Goal: Task Accomplishment & Management: Complete application form

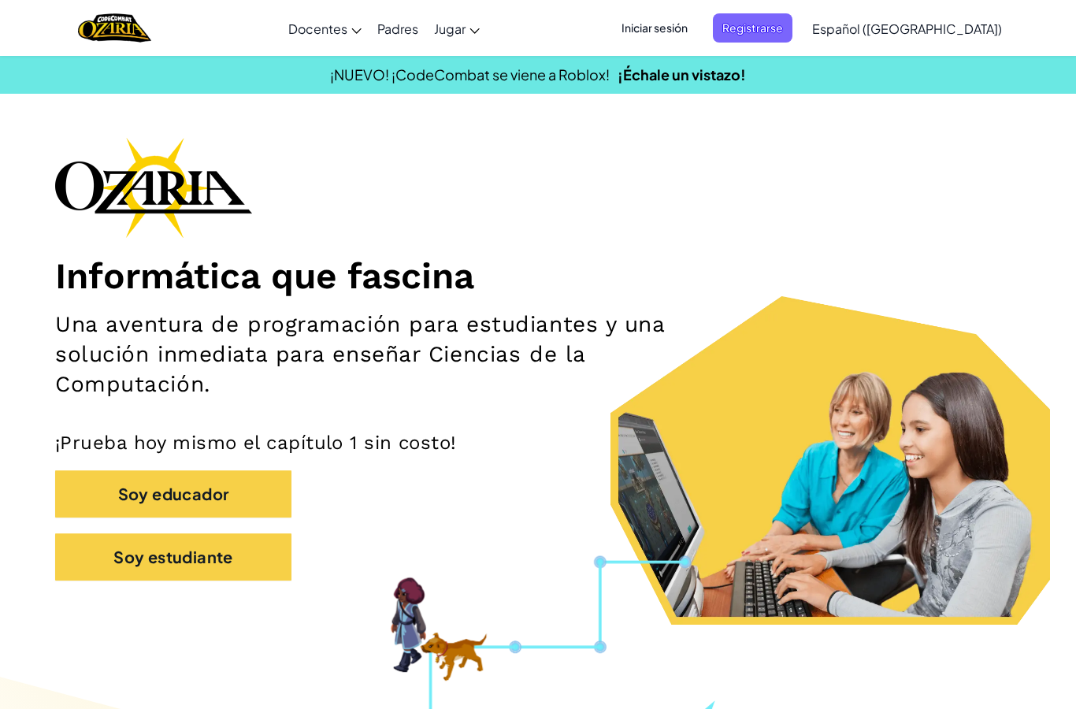
click at [120, 550] on button "Soy estudiante" at bounding box center [173, 556] width 236 height 47
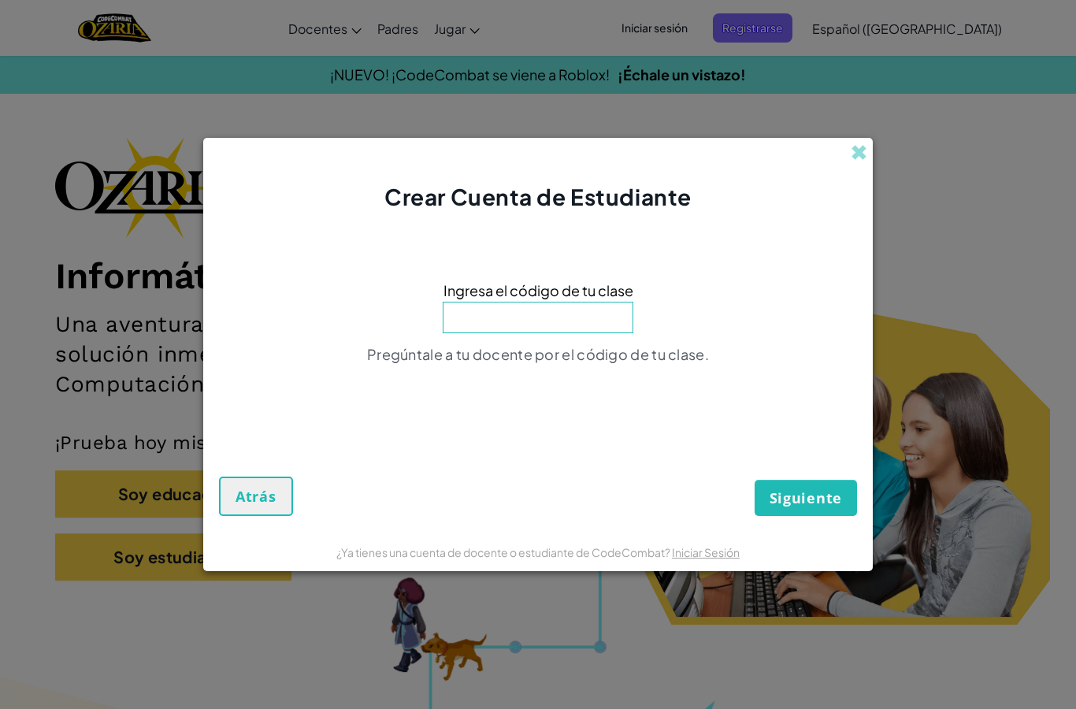
click at [832, 160] on div "Crear Cuenta de Estudiante" at bounding box center [537, 175] width 669 height 75
click at [880, 149] on div "Crear Cuenta de Estudiante Ingresa el código de tu clase Pregúntale a tu docent…" at bounding box center [538, 354] width 1076 height 709
click at [876, 168] on div "Crear Cuenta de Estudiante Ingresa el código de tu clase Pregúntale a tu docent…" at bounding box center [538, 354] width 1076 height 709
click at [855, 150] on span at bounding box center [858, 152] width 17 height 17
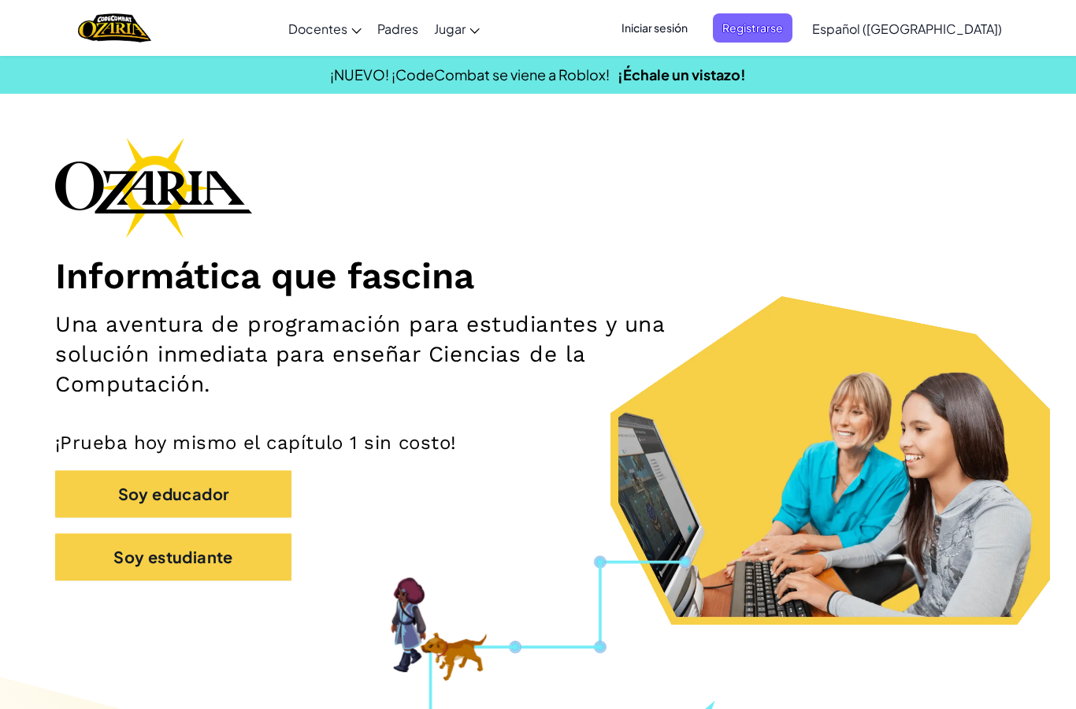
click at [693, 17] on span "Iniciar sesión" at bounding box center [654, 27] width 85 height 29
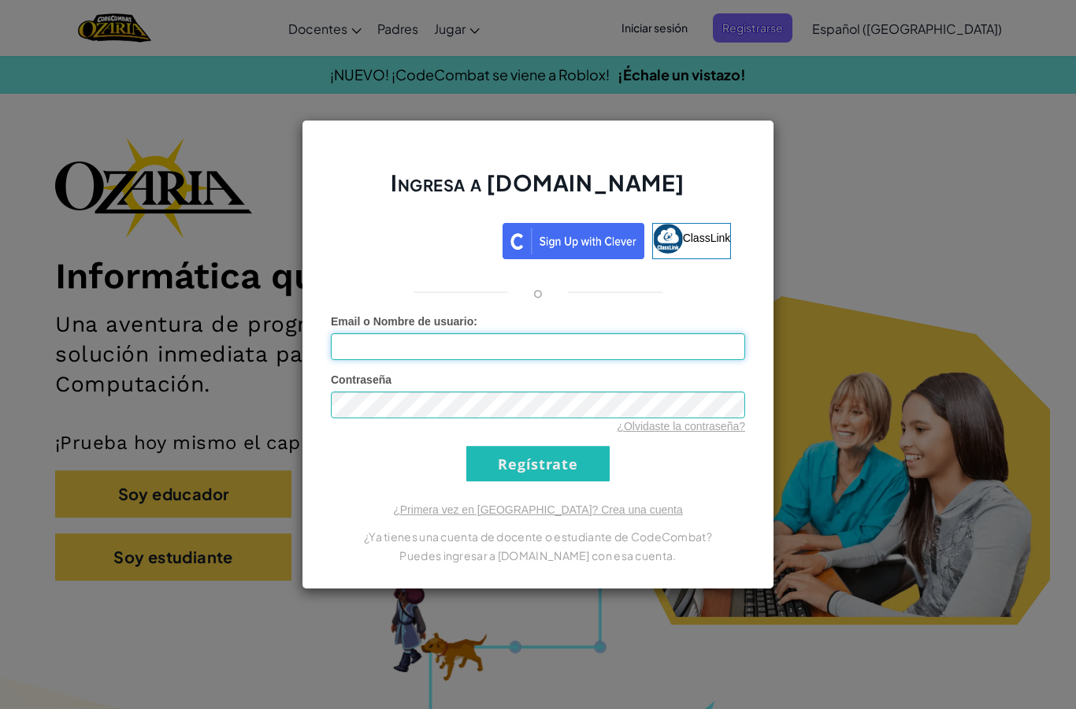
type input "[EMAIL_ADDRESS][DOMAIN_NAME]"
click at [485, 457] on input "Regístrate" at bounding box center [537, 463] width 143 height 35
